Goal: Information Seeking & Learning: Learn about a topic

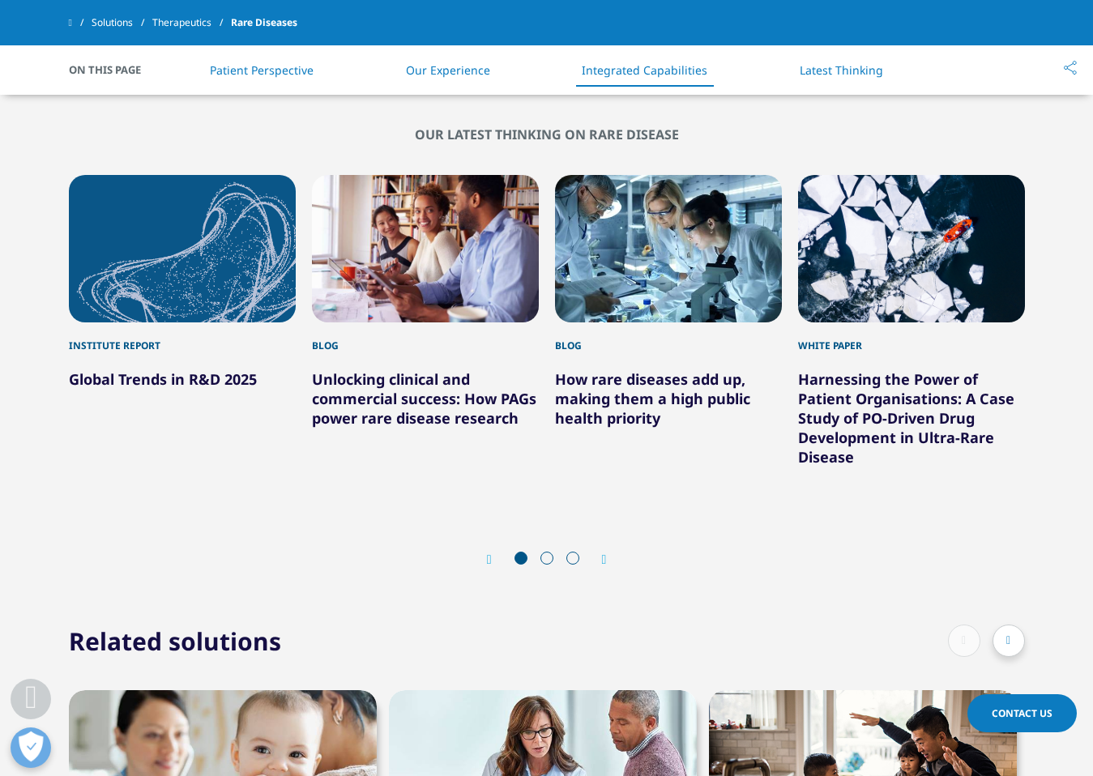
scroll to position [3323, 0]
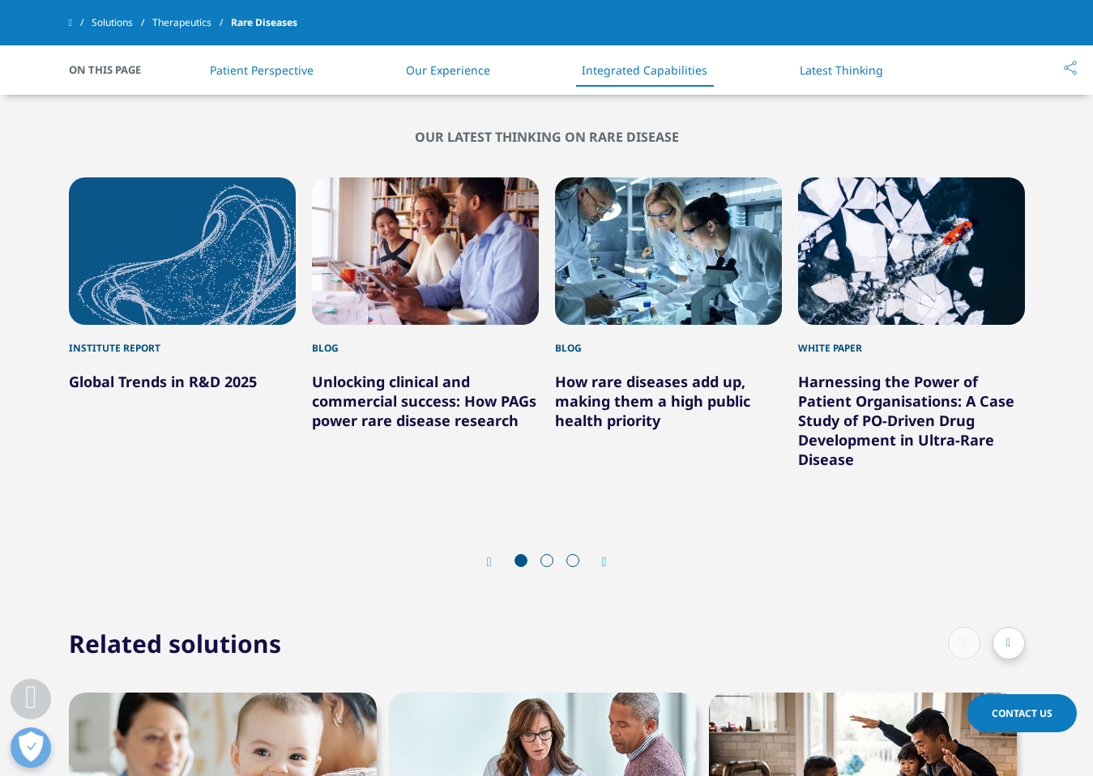
click at [220, 391] on p "1 / 12" at bounding box center [182, 397] width 227 height 12
click at [238, 372] on link "Global Trends in R&D 2025" at bounding box center [163, 381] width 188 height 19
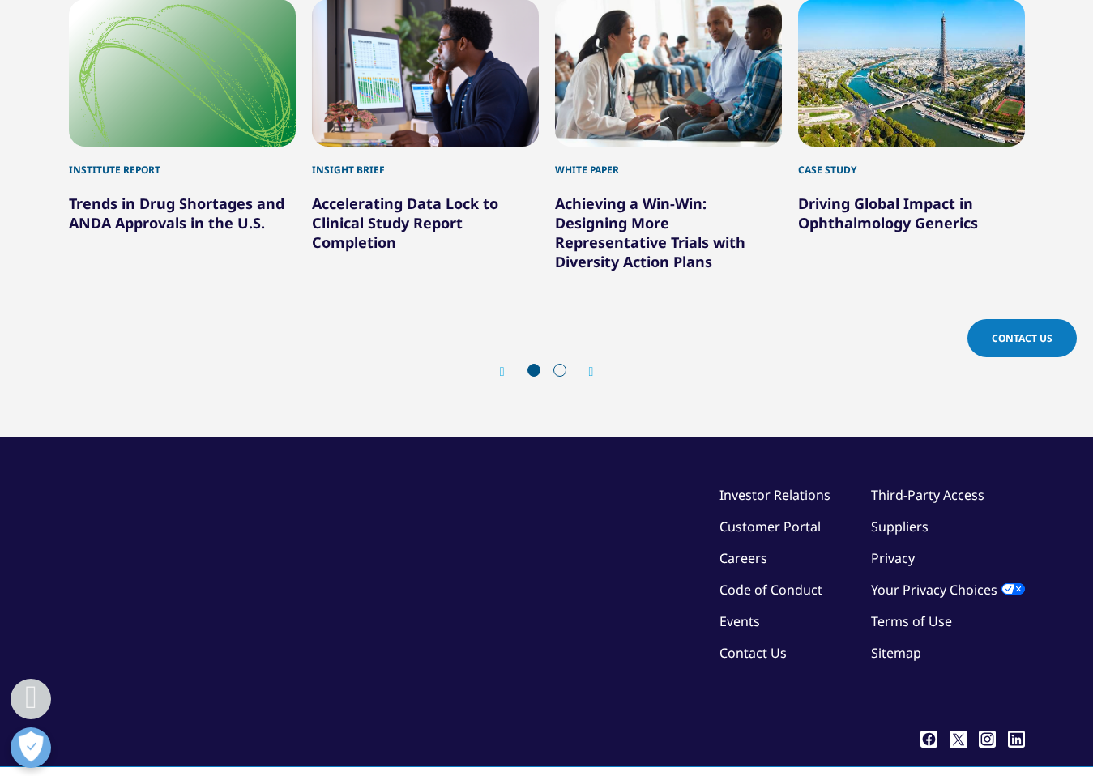
scroll to position [6925, 0]
